Goal: Communication & Community: Answer question/provide support

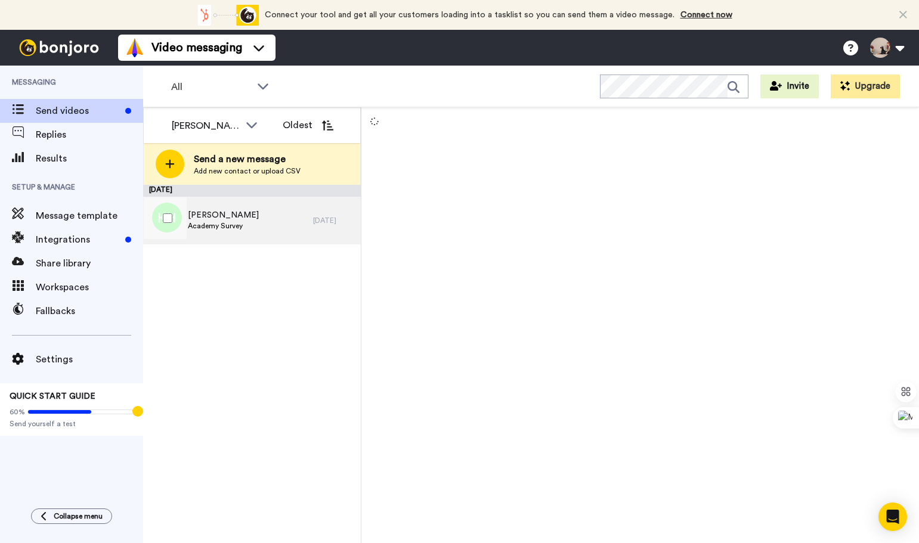
click at [242, 224] on div "Kayla Hoium Academy Survey" at bounding box center [228, 221] width 170 height 48
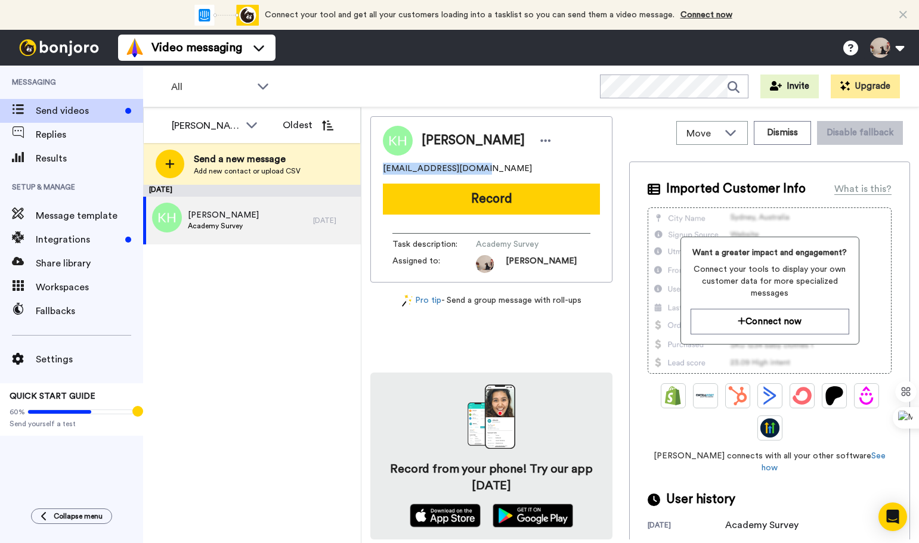
drag, startPoint x: 480, startPoint y: 167, endPoint x: 369, endPoint y: 168, distance: 111.6
click at [369, 168] on div "Move WORKSPACES View all Default Task List + Add a new workspace Dismiss Disabl…" at bounding box center [641, 325] width 558 height 436
copy span "kay_la_28@hotmail.com"
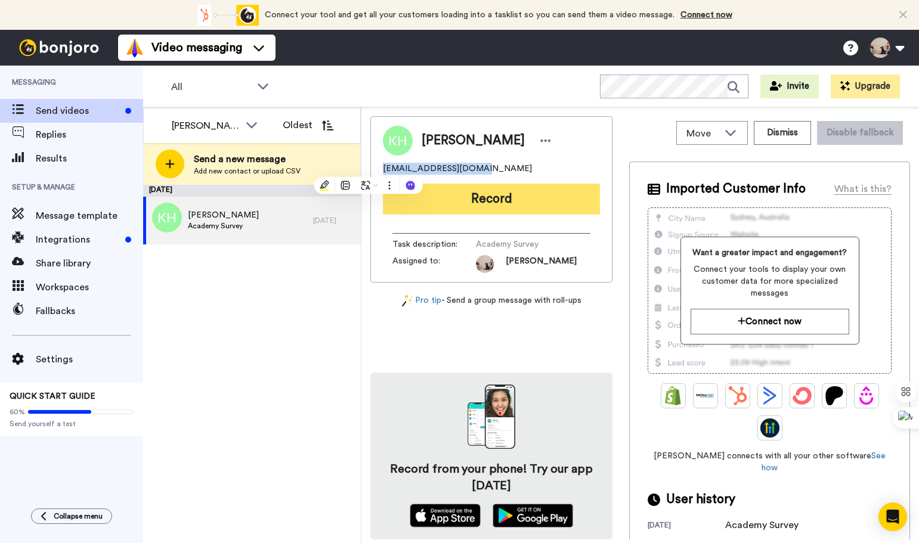
click at [488, 203] on button "Record" at bounding box center [491, 199] width 217 height 31
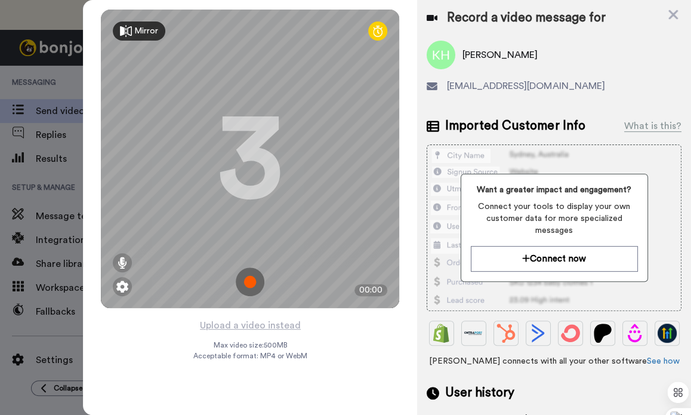
click at [253, 286] on img at bounding box center [250, 281] width 29 height 29
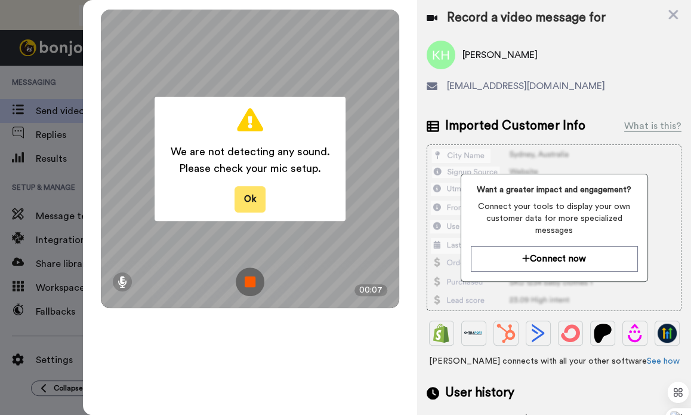
click at [240, 204] on button "Ok" at bounding box center [249, 199] width 31 height 26
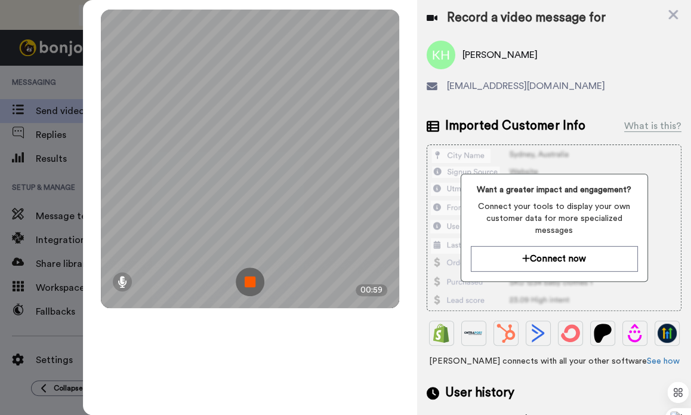
click at [257, 276] on img at bounding box center [250, 281] width 29 height 29
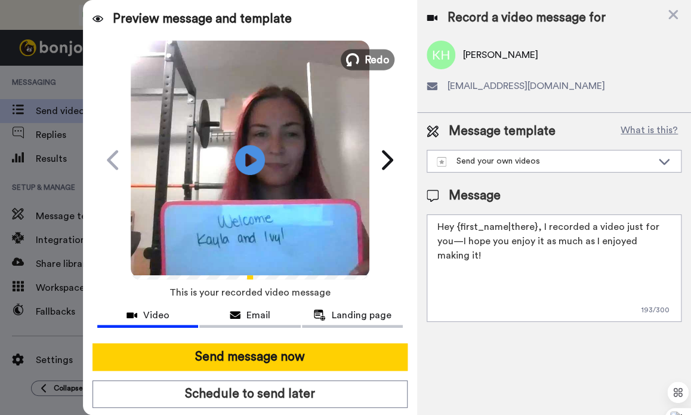
click at [365, 56] on span "Redo" at bounding box center [376, 59] width 25 height 16
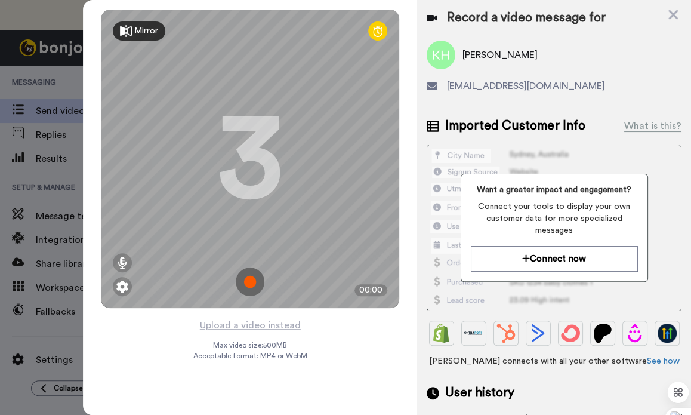
click at [251, 277] on img at bounding box center [250, 281] width 29 height 29
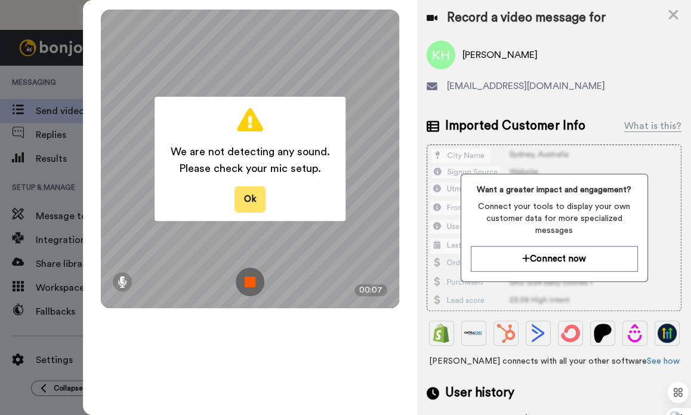
click at [240, 203] on button "Ok" at bounding box center [249, 199] width 31 height 26
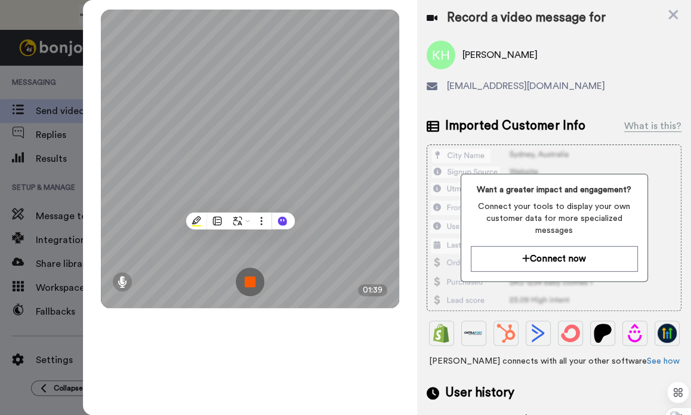
click at [248, 283] on img at bounding box center [250, 281] width 29 height 29
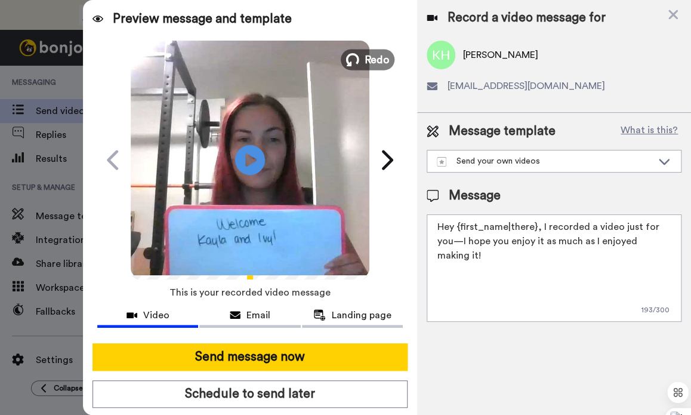
click at [346, 64] on icon at bounding box center [352, 59] width 13 height 13
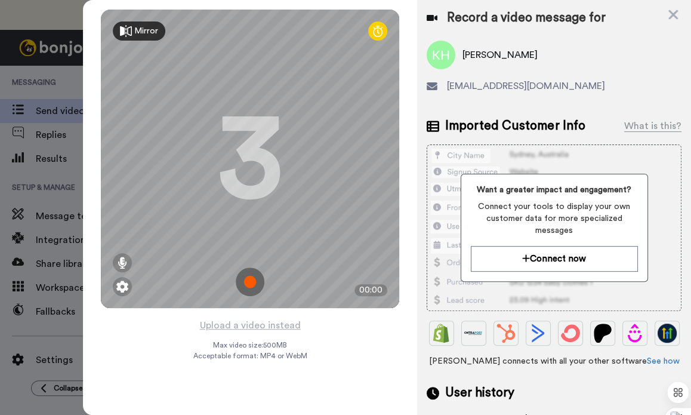
click at [248, 283] on img at bounding box center [250, 281] width 29 height 29
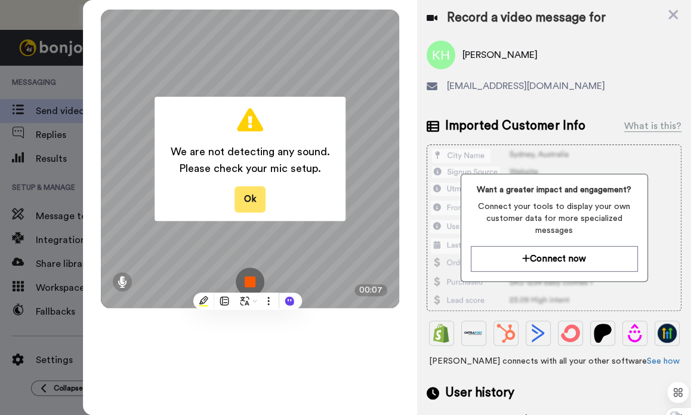
click at [252, 199] on button "Ok" at bounding box center [249, 199] width 31 height 26
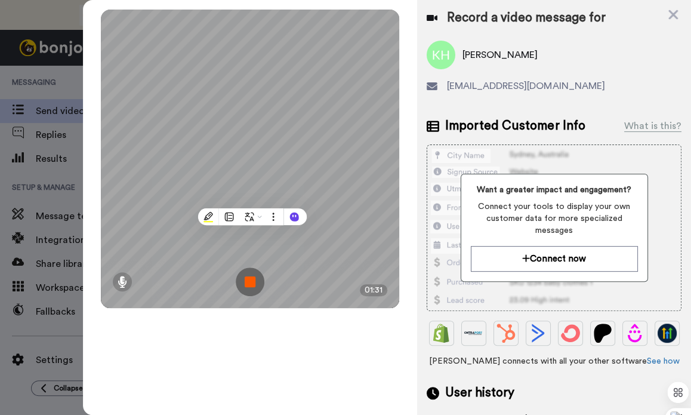
click at [252, 285] on img at bounding box center [250, 281] width 29 height 29
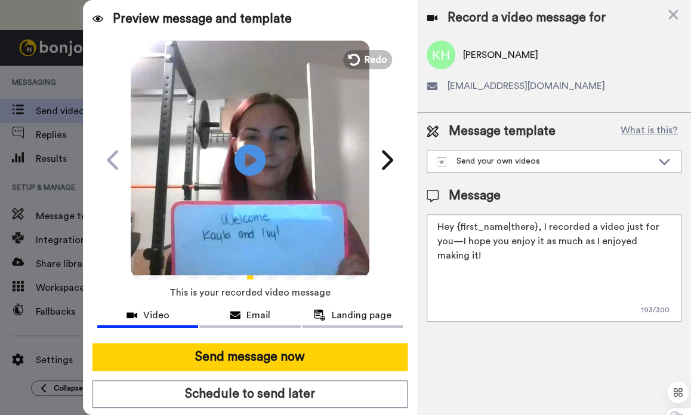
click at [234, 181] on icon "Play/Pause" at bounding box center [250, 159] width 32 height 57
click at [529, 257] on textarea "Hey {first_name|there}, I recorded a video just for you—I hope you enjoy it as …" at bounding box center [554, 267] width 255 height 107
drag, startPoint x: 671, startPoint y: 255, endPoint x: 326, endPoint y: 217, distance: 346.9
click at [326, 217] on div "Preview message and template Play/Pause 1:30 / 1:31 You’ll want to see this, Ka…" at bounding box center [387, 207] width 608 height 415
paste textarea "i Andrea, I recorded a personal Welcome video for you :) Access the content I m…"
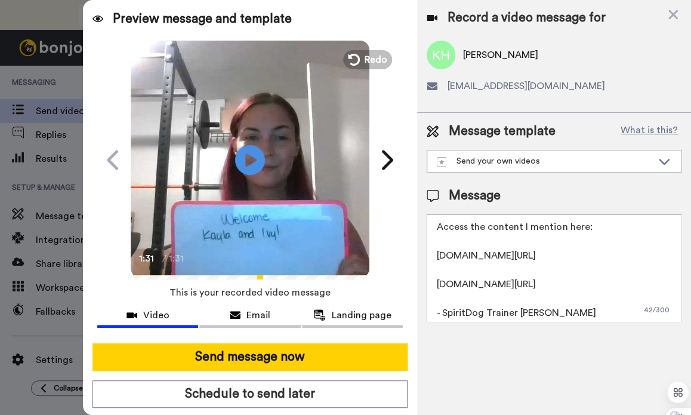
scroll to position [29, 0]
drag, startPoint x: 515, startPoint y: 294, endPoint x: 425, endPoint y: 279, distance: 90.7
click at [425, 279] on div "Message template What is this? Send your own videos Calm Walk Forumla Listening…" at bounding box center [554, 222] width 274 height 218
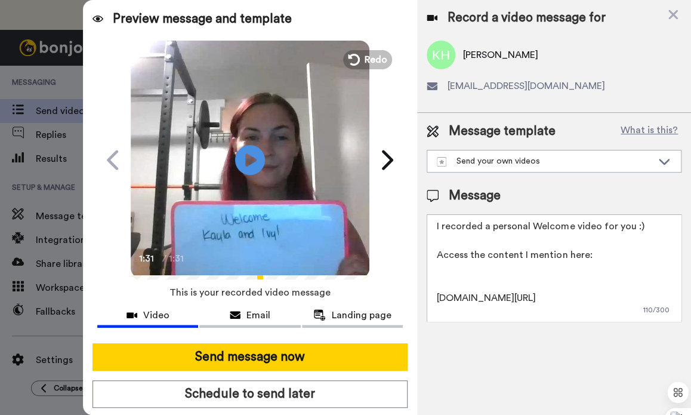
click at [453, 284] on textarea "Hi Andrea, I recorded a personal Welcome video for you :) Access the content I …" at bounding box center [554, 267] width 255 height 107
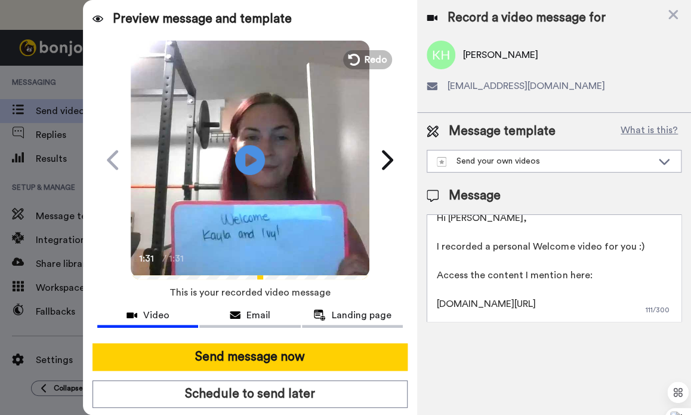
scroll to position [0, 0]
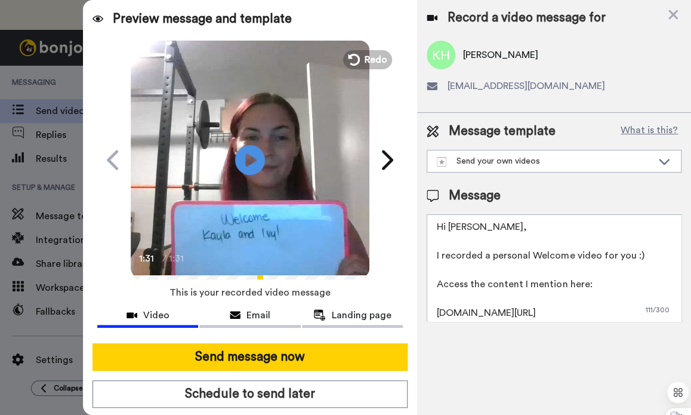
click at [463, 222] on textarea "Hi Andrea, I recorded a personal Welcome video for you :) Access the content I …" at bounding box center [554, 267] width 255 height 107
click at [570, 274] on textarea "Hi Kayla, I recorded a personal Welcome video for you :) Access the content I m…" at bounding box center [554, 267] width 255 height 107
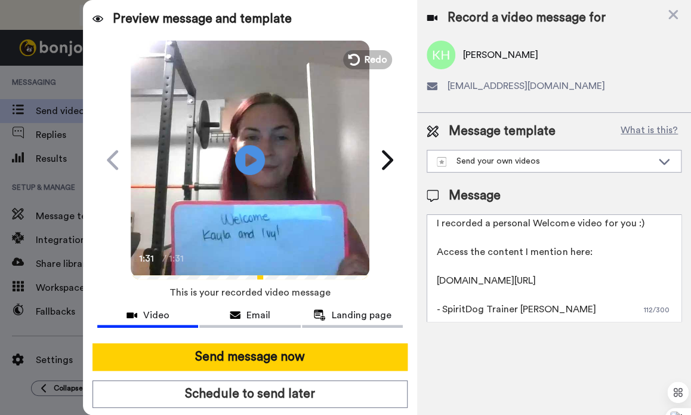
click at [571, 276] on textarea "Hi Kayla, I recorded a personal Welcome video for you :) Access the content I m…" at bounding box center [554, 267] width 255 height 107
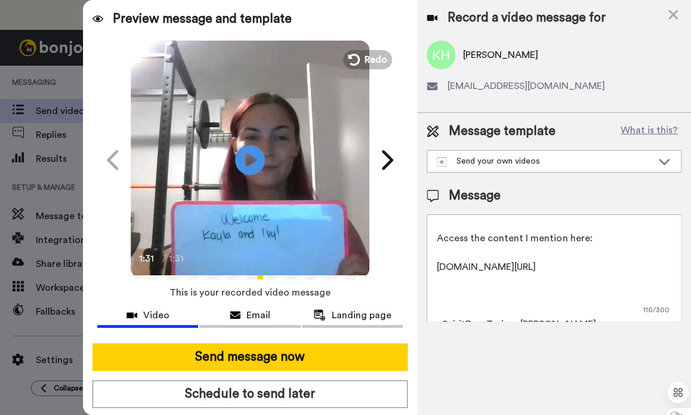
paste textarea "https://academy.spiritdogtraining.com/courses/tackling-reactivity/"
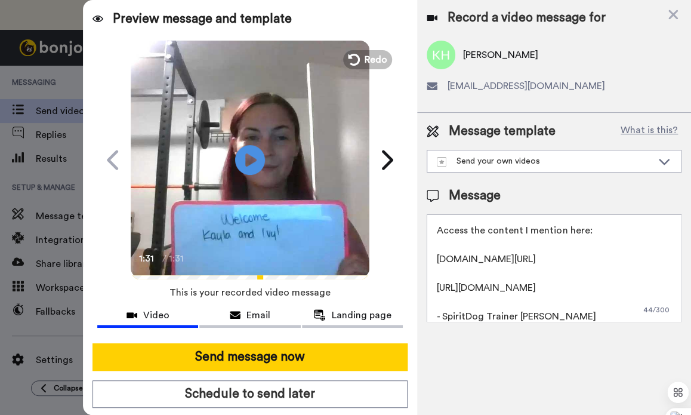
scroll to position [89, 0]
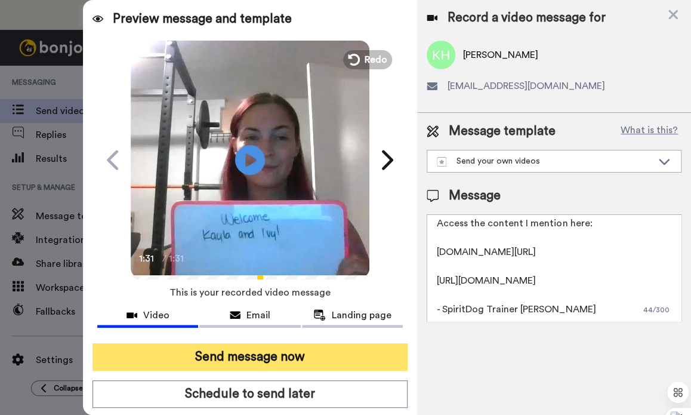
type textarea "Hi Kayla, I recorded a personal Welcome video for you :) Access the content I m…"
click at [302, 353] on button "Send message now" at bounding box center [249, 356] width 315 height 27
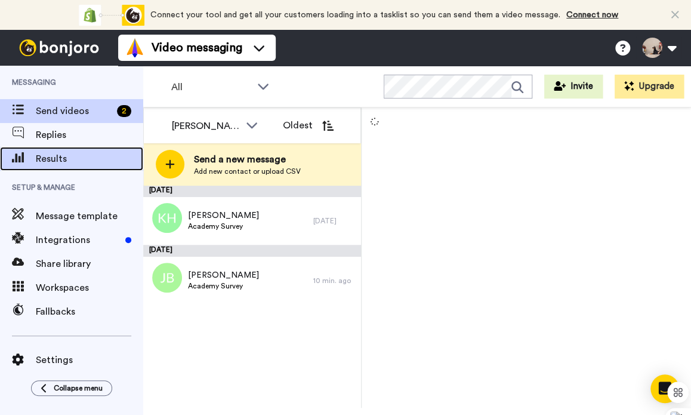
click at [72, 153] on span "Results" at bounding box center [89, 159] width 107 height 14
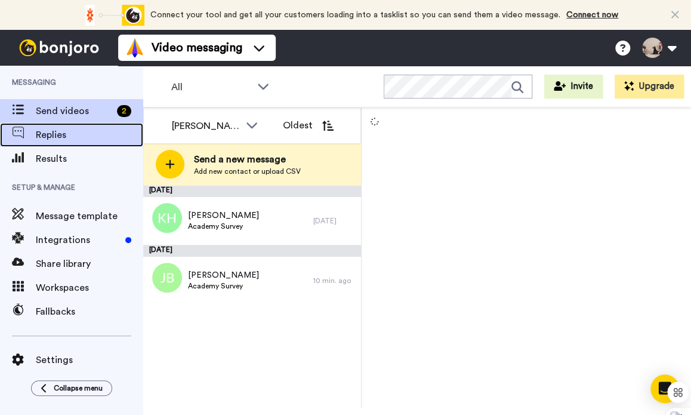
click at [72, 138] on span "Replies" at bounding box center [89, 135] width 107 height 14
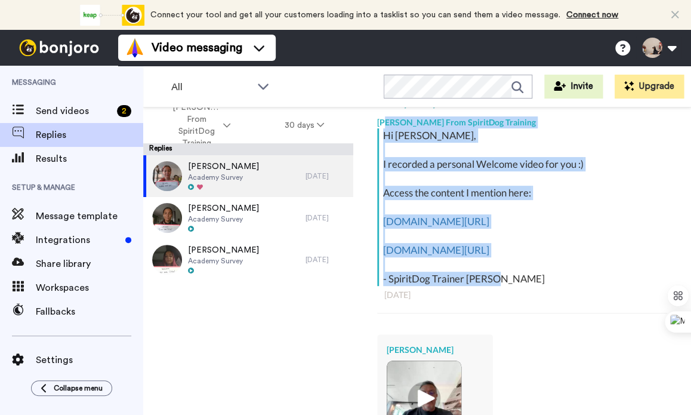
drag, startPoint x: 501, startPoint y: 282, endPoint x: 385, endPoint y: 116, distance: 202.7
click at [385, 116] on div "Ashley From SpiritDog Training Hi Andrea, I recorded a personal Welcome video f…" at bounding box center [522, 322] width 290 height 424
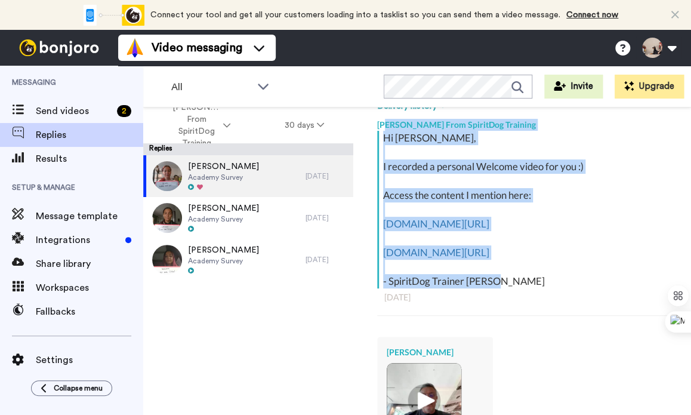
click at [502, 288] on div "Hi Andrea, I recorded a personal Welcome video for you :) Access the content I …" at bounding box center [523, 209] width 281 height 157
drag, startPoint x: 502, startPoint y: 313, endPoint x: 384, endPoint y: 135, distance: 213.4
click at [384, 135] on div "Hi Andrea, I recorded a personal Welcome video for you :) Access the content I …" at bounding box center [523, 209] width 281 height 157
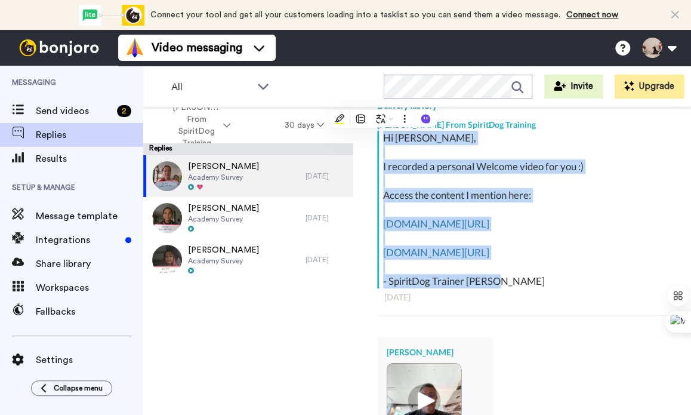
copy div "Hi Andrea, I recorded a personal Welcome video for you :) Access the content I …"
click at [384, 135] on div "Hi Andrea, I recorded a personal Welcome video for you :) Access the content I …" at bounding box center [523, 209] width 281 height 157
drag, startPoint x: 496, startPoint y: 304, endPoint x: 382, endPoint y: 138, distance: 201.2
click at [383, 138] on div "Hi Andrea, I recorded a personal Welcome video for you :) Access the content I …" at bounding box center [523, 209] width 281 height 157
copy div "Hi Andrea, I recorded a personal Welcome video for you :) Access the content I …"
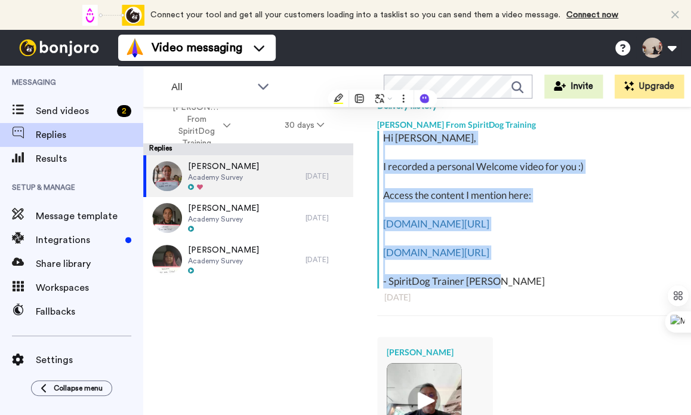
scroll to position [289, 0]
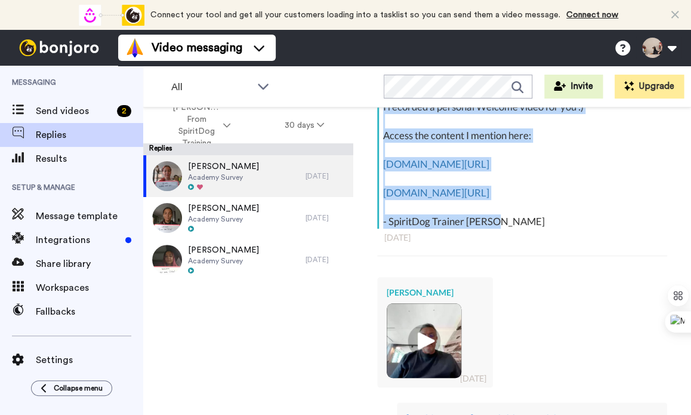
click at [533, 228] on div "Hi Andrea, I recorded a personal Welcome video for you :) Access the content I …" at bounding box center [523, 149] width 281 height 157
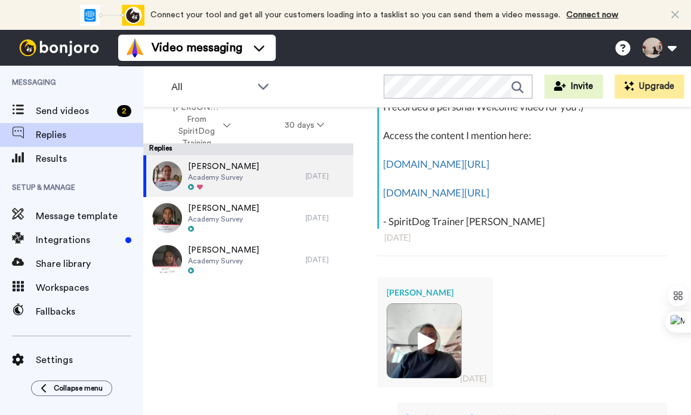
drag, startPoint x: 475, startPoint y: 219, endPoint x: 387, endPoint y: 196, distance: 91.9
click at [387, 196] on div "Hi Andrea, I recorded a personal Welcome video for you :) Access the content I …" at bounding box center [523, 149] width 281 height 157
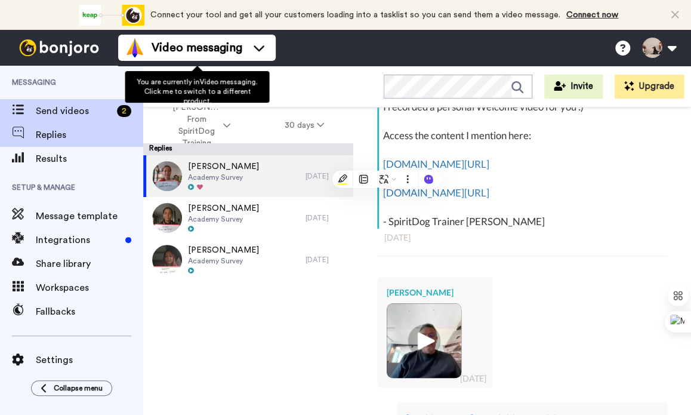
type textarea "x"
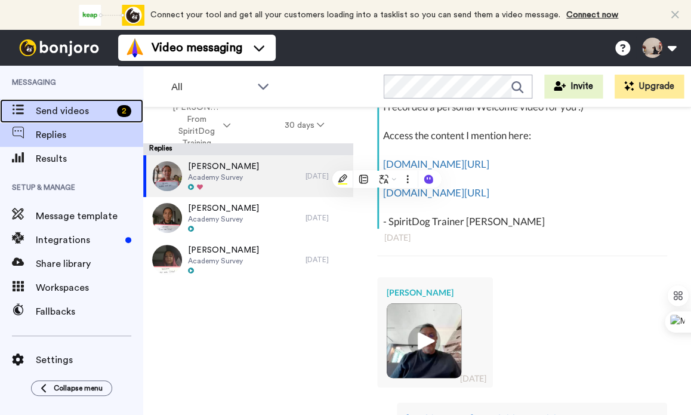
click at [98, 119] on div "Send videos 2" at bounding box center [71, 111] width 143 height 24
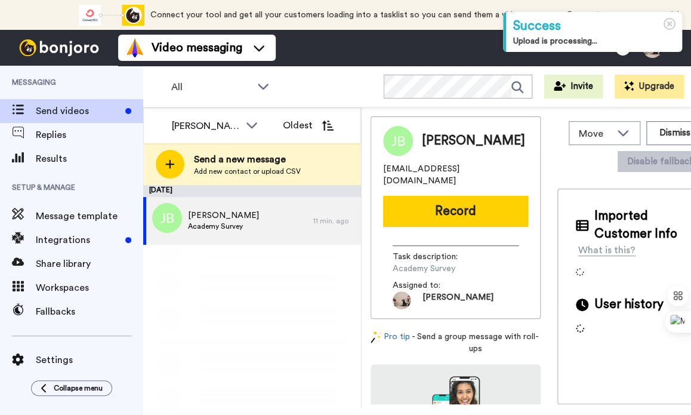
click at [249, 219] on div "Jules Brailey Academy Survey" at bounding box center [228, 221] width 170 height 48
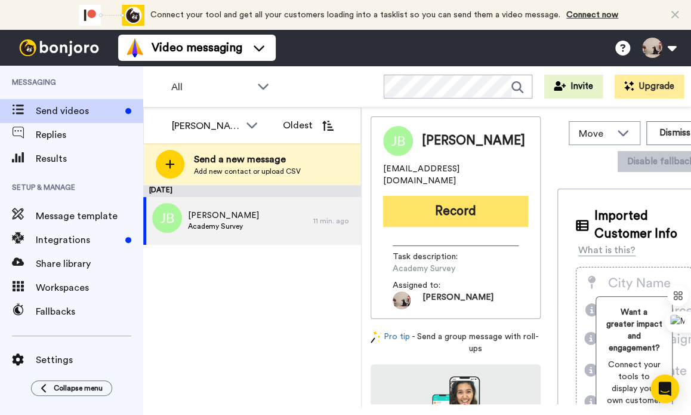
click at [425, 197] on button "Record" at bounding box center [455, 211] width 145 height 31
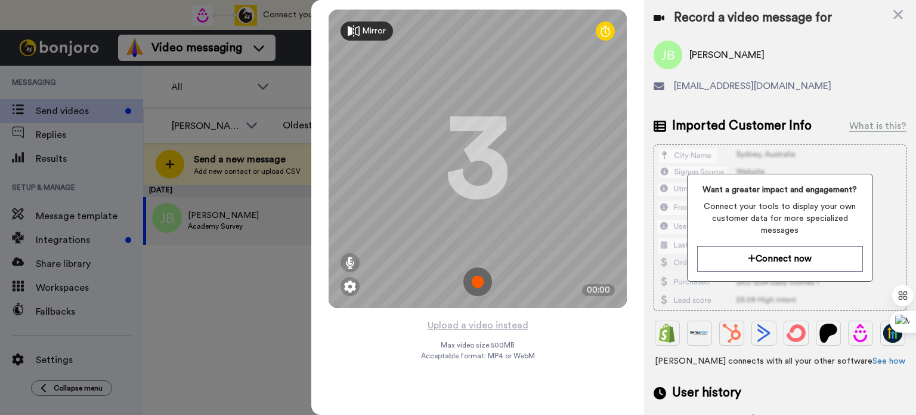
click at [480, 283] on img at bounding box center [478, 281] width 29 height 29
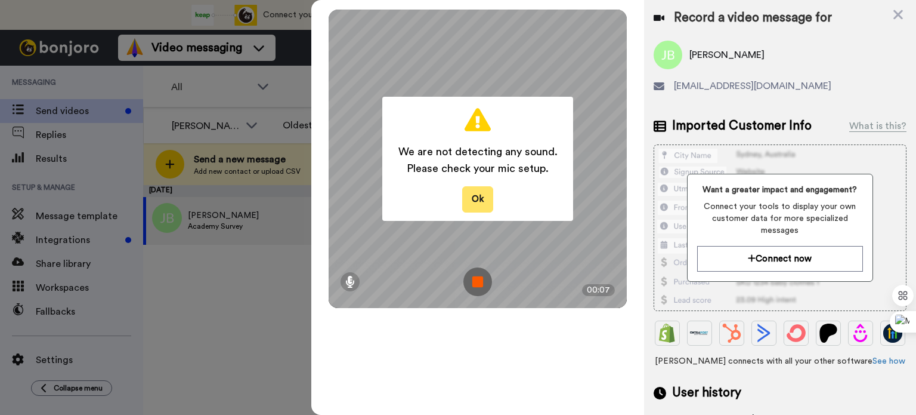
click at [480, 193] on button "Ok" at bounding box center [477, 199] width 31 height 26
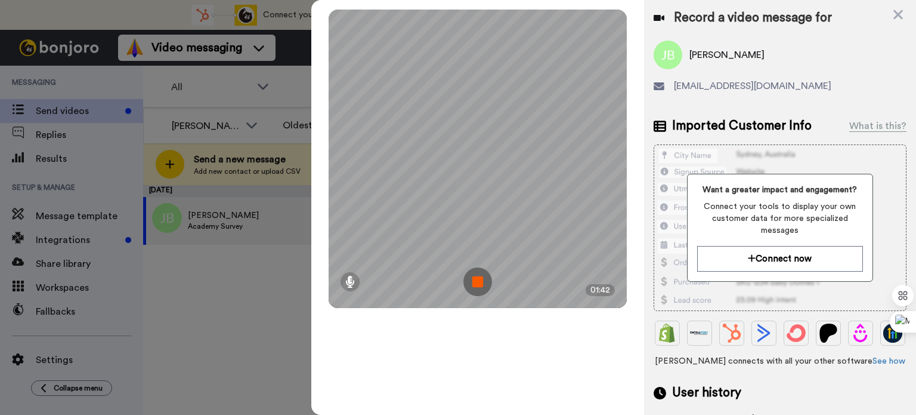
click at [478, 281] on img at bounding box center [478, 281] width 29 height 29
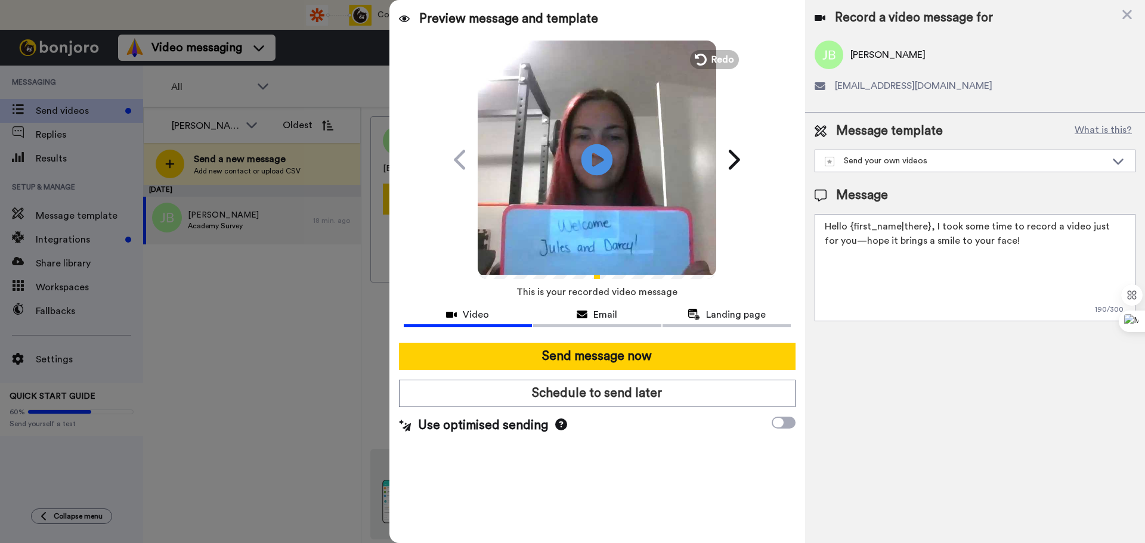
click at [597, 149] on icon at bounding box center [598, 160] width 32 height 32
drag, startPoint x: 1039, startPoint y: 273, endPoint x: 730, endPoint y: 223, distance: 313.6
click at [690, 223] on div "Preview message and template Play/Pause A personal note from me to you Ashley F…" at bounding box center [768, 271] width 756 height 543
paste textarea "i Andrea, I recorded a personal Welcome video for you :) Access the content I m…"
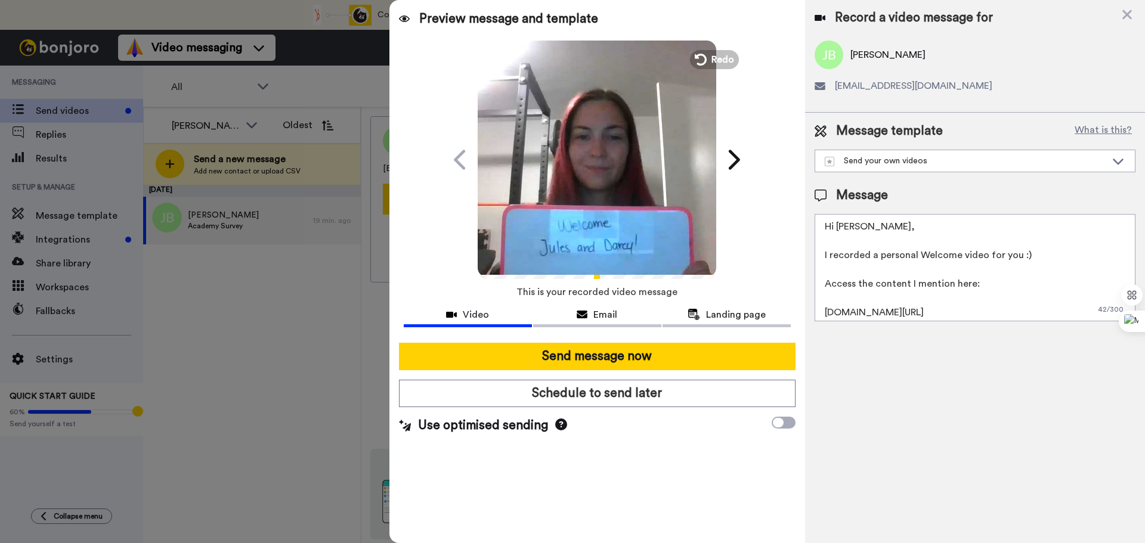
click at [690, 223] on textarea "Hi Andrea, I recorded a personal Welcome video for you :) Access the content I …" at bounding box center [975, 267] width 321 height 107
drag, startPoint x: 935, startPoint y: 262, endPoint x: 795, endPoint y: 252, distance: 140.5
click at [690, 252] on div "Preview message and template Play/Pause A personal note from me to you Ashley F…" at bounding box center [768, 271] width 756 height 543
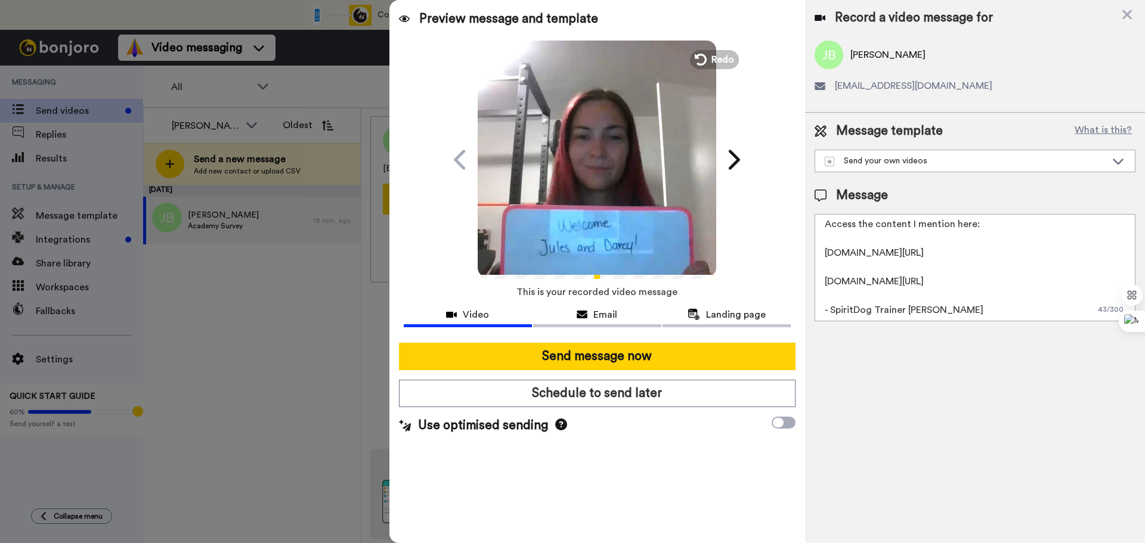
paste textarea "https://academy.spiritdogtraining.com/courses/focus-in-public-2-0-2"
drag, startPoint x: 902, startPoint y: 310, endPoint x: 807, endPoint y: 298, distance: 95.5
click at [690, 298] on div "Message template What is this? Send your own videos Calm Walk Forumla Listening…" at bounding box center [975, 222] width 340 height 218
paste textarea "https://academy.spiritdogtraining.com/courses/confidence-booster"
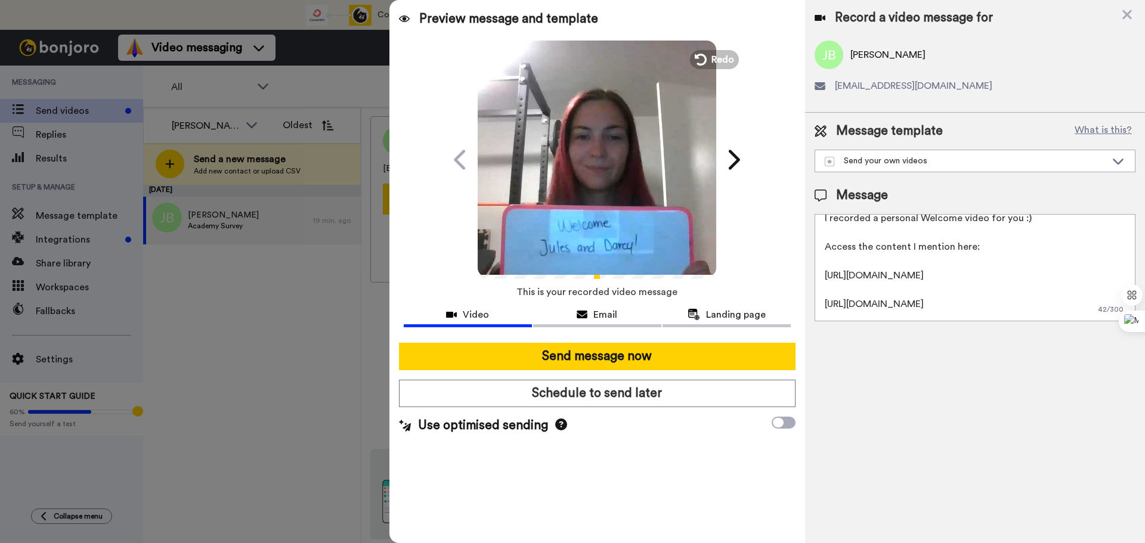
scroll to position [0, 0]
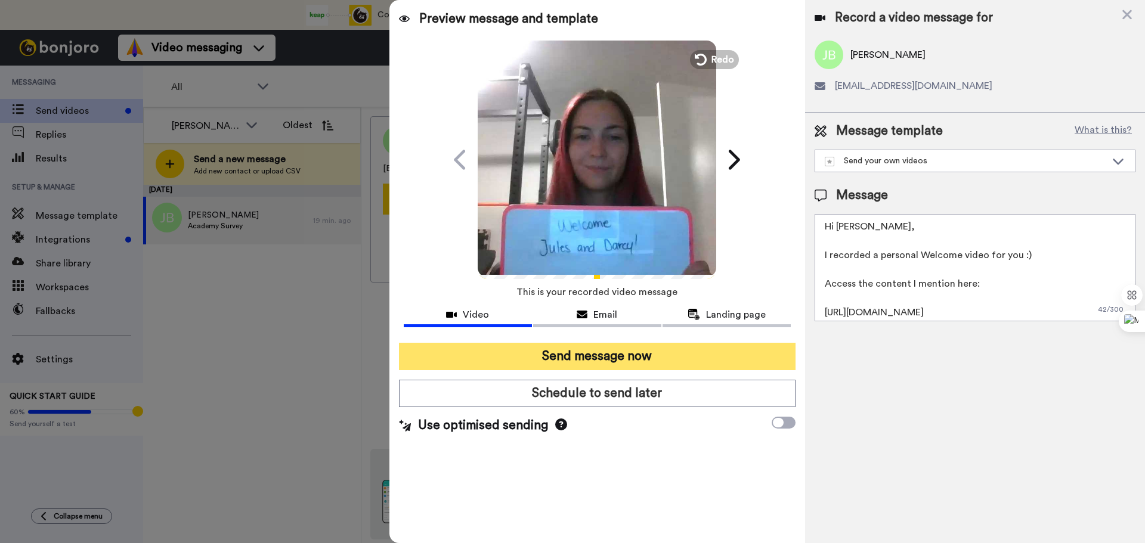
type textarea "Hi Jules, I recorded a personal Welcome video for you :) Access the content I m…"
click at [581, 354] on button "Send message now" at bounding box center [597, 356] width 397 height 27
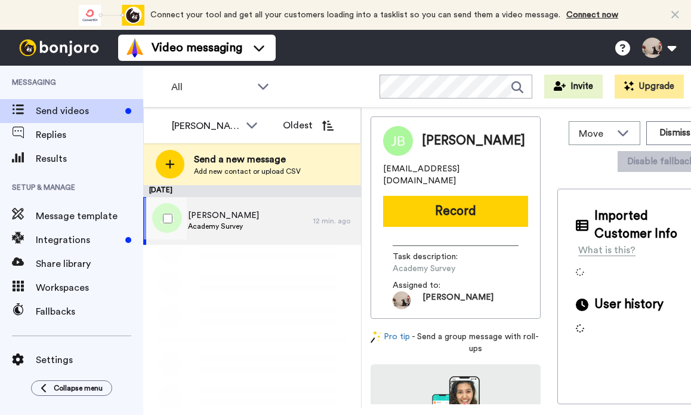
click at [257, 221] on div "[PERSON_NAME] Academy Survey" at bounding box center [228, 221] width 170 height 48
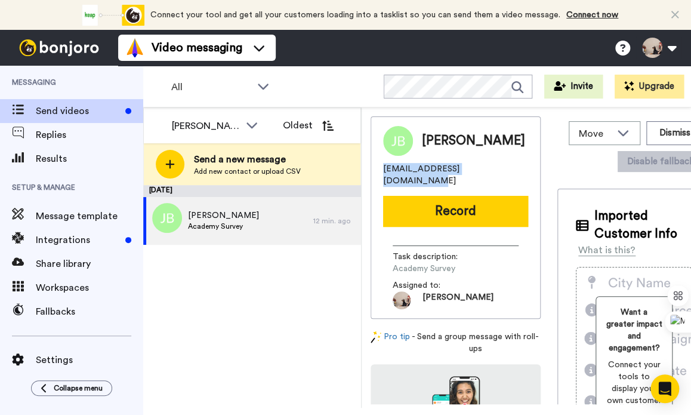
drag, startPoint x: 498, startPoint y: 166, endPoint x: 379, endPoint y: 166, distance: 118.1
click at [379, 166] on div "[PERSON_NAME] [PERSON_NAME][EMAIL_ADDRESS][DOMAIN_NAME] Record Task description…" at bounding box center [455, 217] width 170 height 202
copy span "[EMAIL_ADDRESS][DOMAIN_NAME]"
click at [286, 298] on div "[DATE] [PERSON_NAME] Academy Survey 12 min. ago" at bounding box center [252, 296] width 218 height 223
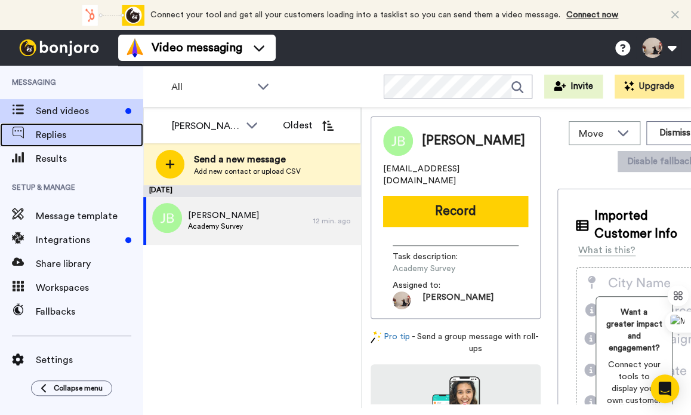
click at [66, 144] on div "Replies" at bounding box center [71, 135] width 143 height 24
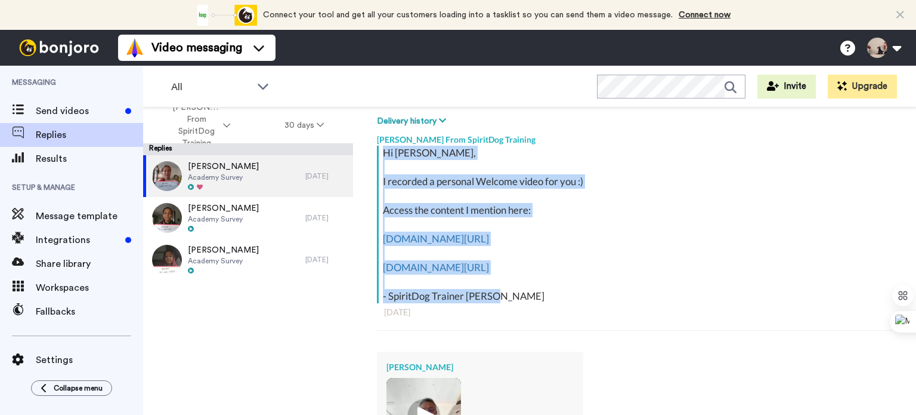
drag, startPoint x: 502, startPoint y: 295, endPoint x: 383, endPoint y: 155, distance: 183.6
click at [383, 155] on div "Hi [PERSON_NAME], I recorded a personal Welcome video for you :) Access the con…" at bounding box center [636, 224] width 506 height 157
copy div "Hi [PERSON_NAME], I recorded a personal Welcome video for you :) Access the con…"
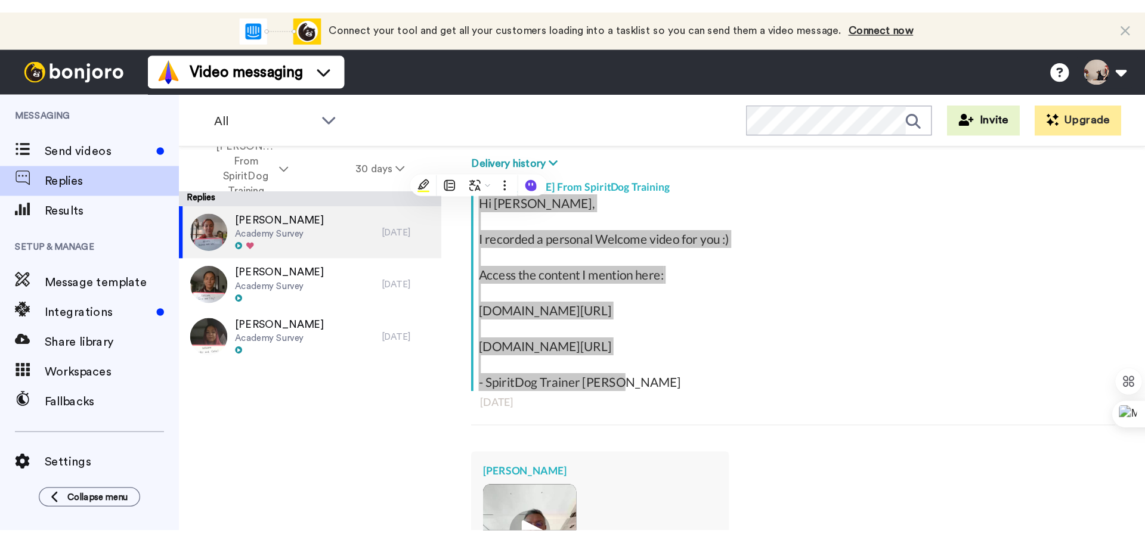
scroll to position [181, 0]
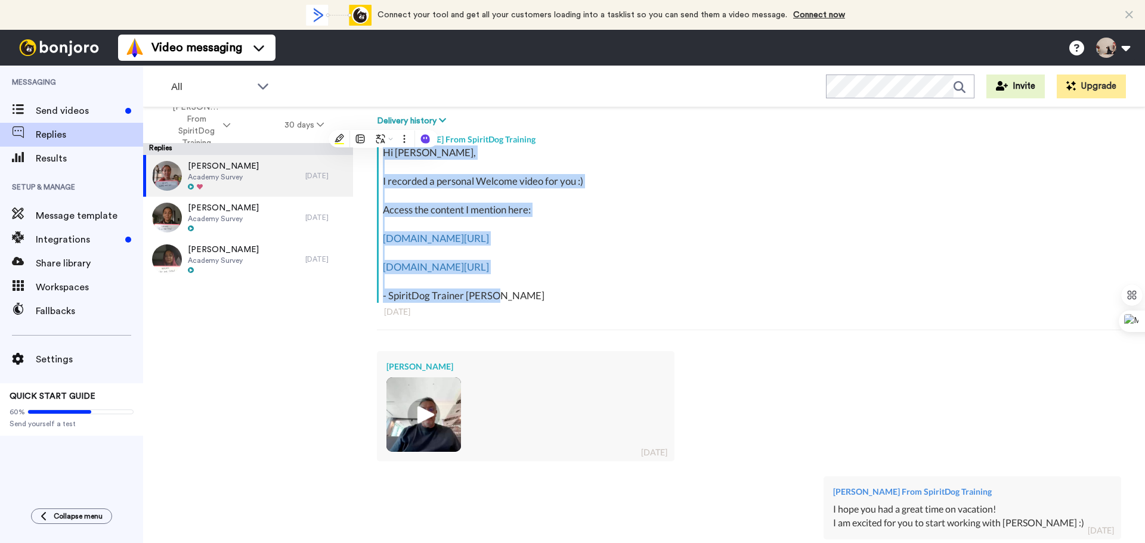
type textarea "x"
